Goal: Task Accomplishment & Management: Use online tool/utility

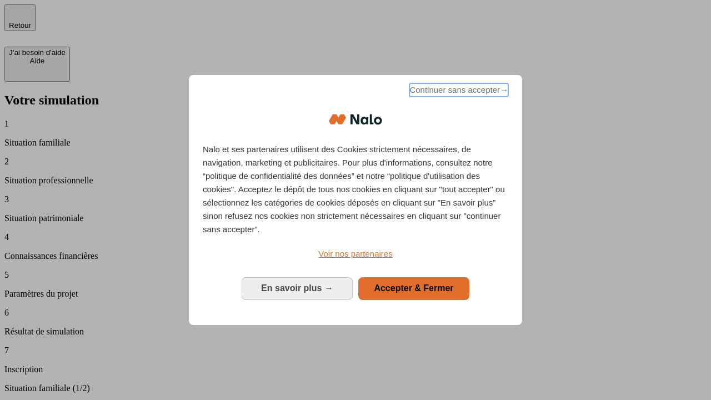
click at [458, 92] on span "Continuer sans accepter →" at bounding box center [458, 89] width 99 height 13
